Goal: Task Accomplishment & Management: Use online tool/utility

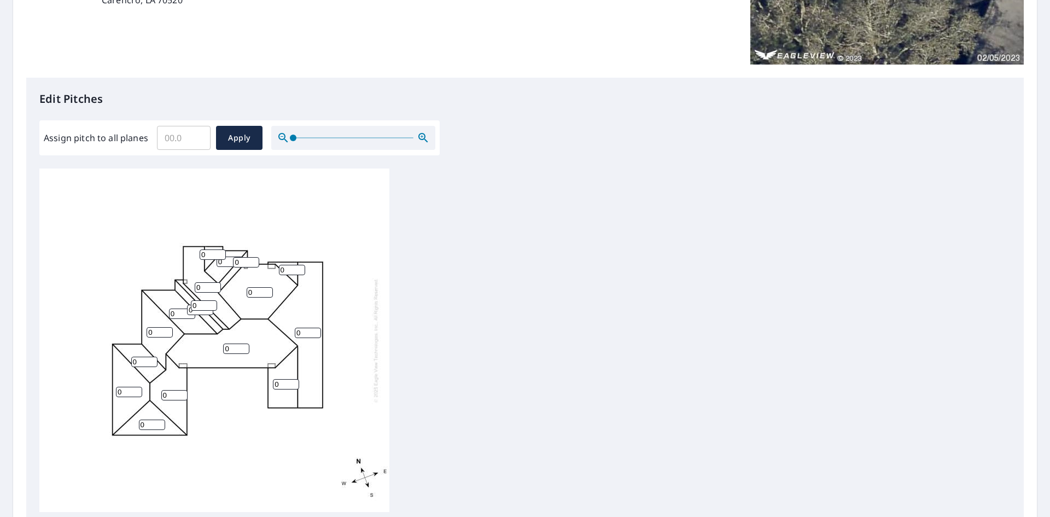
scroll to position [219, 0]
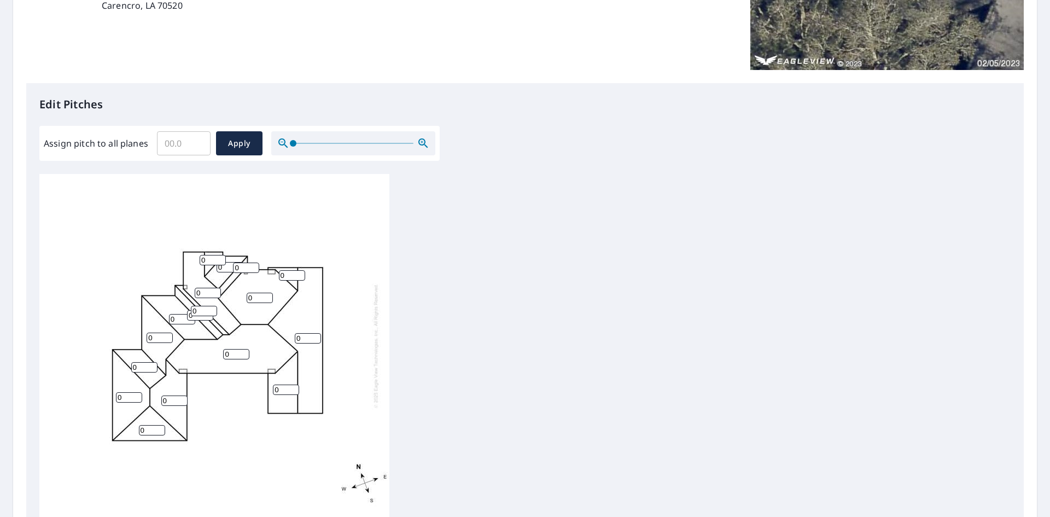
scroll to position [219, 0]
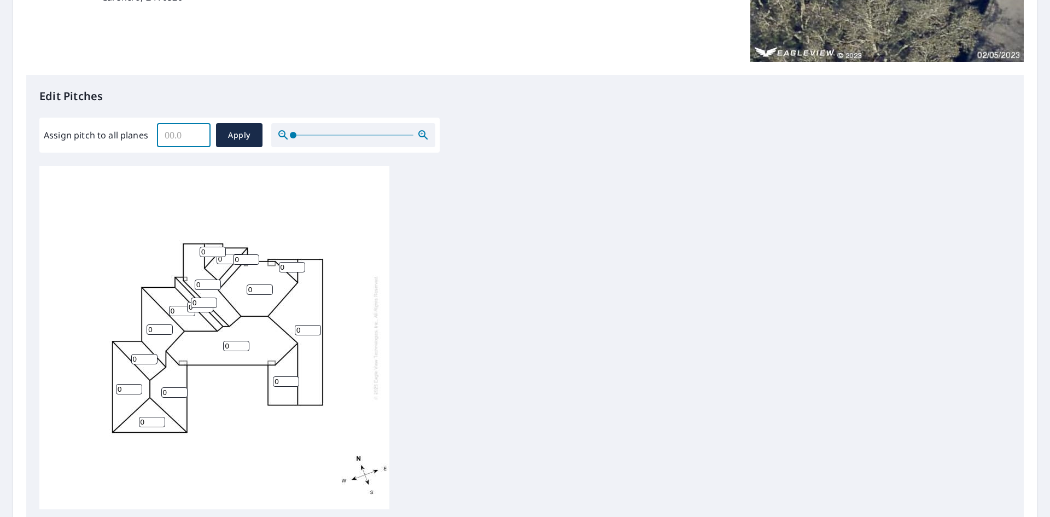
click at [182, 137] on input "Assign pitch to all planes" at bounding box center [184, 135] width 54 height 31
type input "10"
click at [250, 135] on span "Apply" at bounding box center [239, 136] width 29 height 14
type input "10"
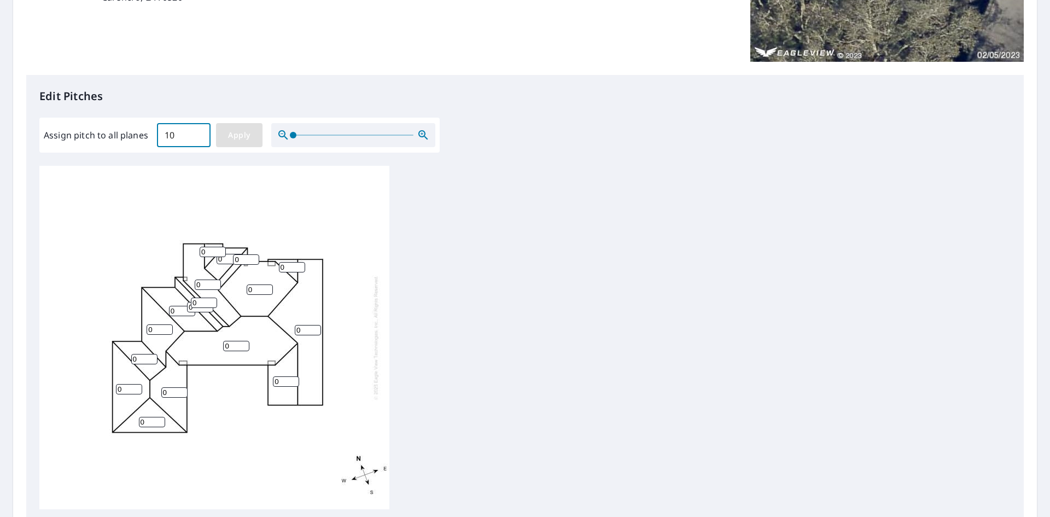
type input "10"
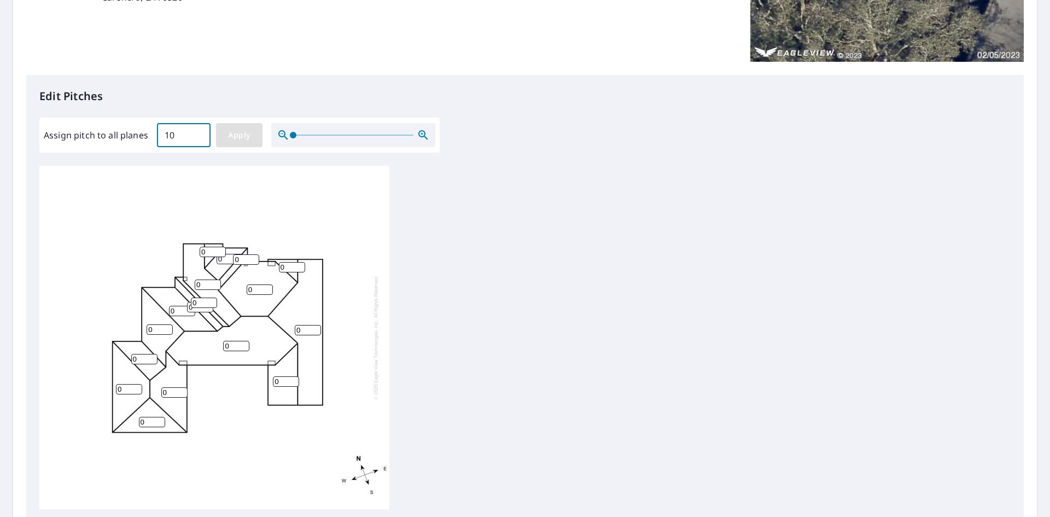
type input "10"
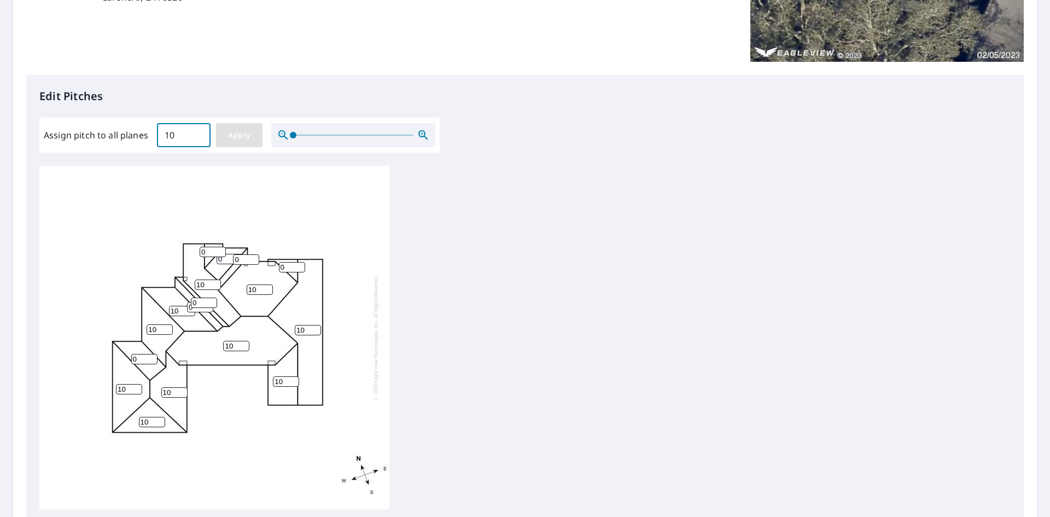
type input "10"
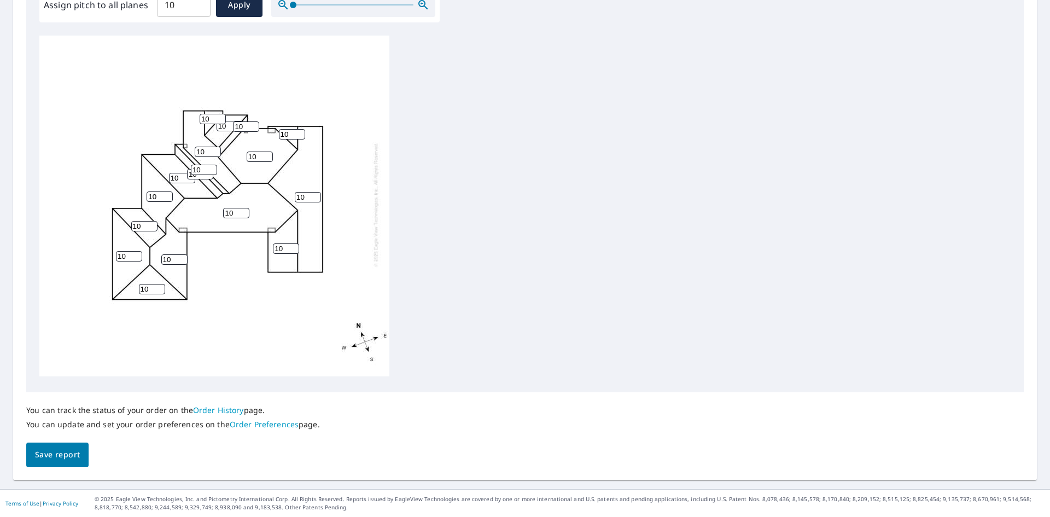
scroll to position [11, 0]
click at [78, 450] on span "Save report" at bounding box center [57, 455] width 45 height 14
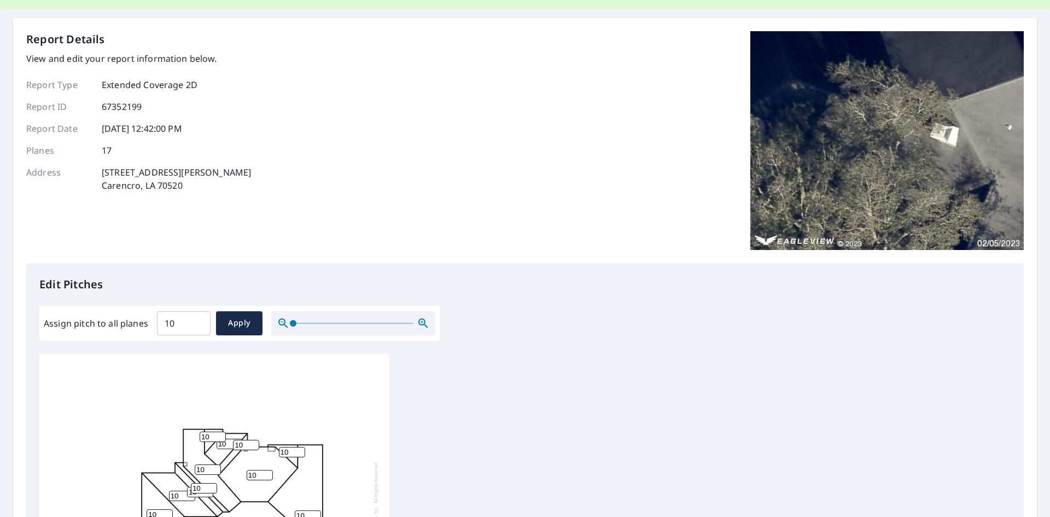
scroll to position [0, 0]
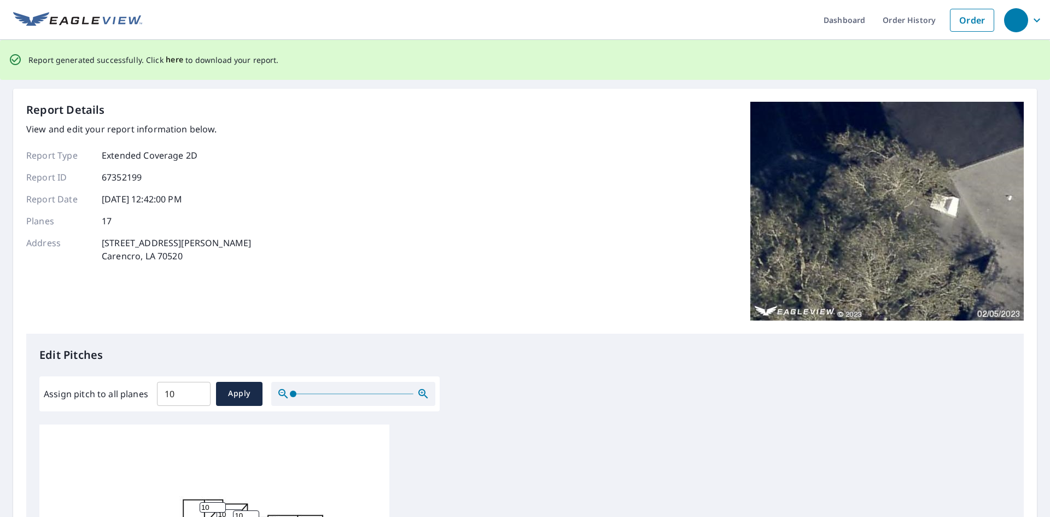
click at [171, 61] on span "here" at bounding box center [175, 60] width 18 height 14
